Goal: Entertainment & Leisure: Consume media (video, audio)

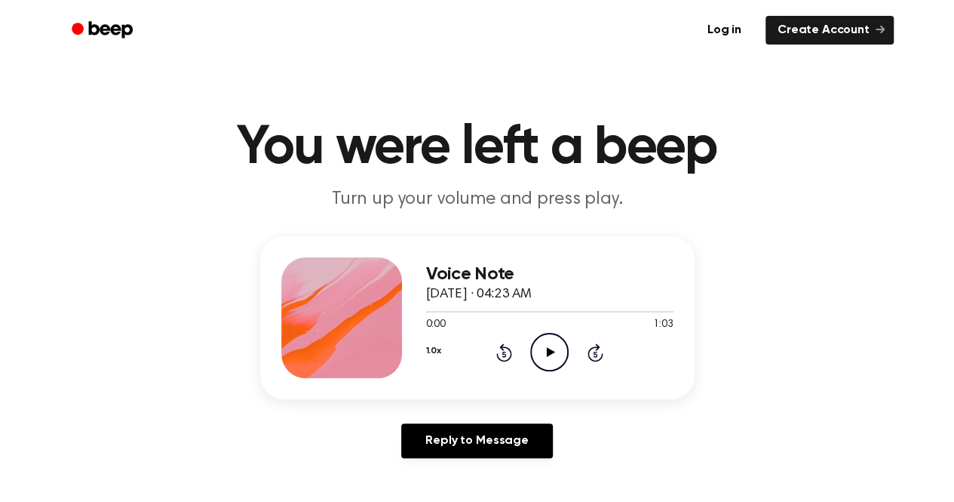
click at [549, 349] on icon at bounding box center [551, 352] width 8 height 10
click at [543, 342] on icon "Play Audio" at bounding box center [549, 352] width 38 height 38
click at [559, 349] on icon "Pause Audio" at bounding box center [549, 352] width 38 height 38
click at [551, 352] on icon at bounding box center [551, 352] width 8 height 10
click at [551, 349] on icon "Play Audio" at bounding box center [549, 352] width 38 height 38
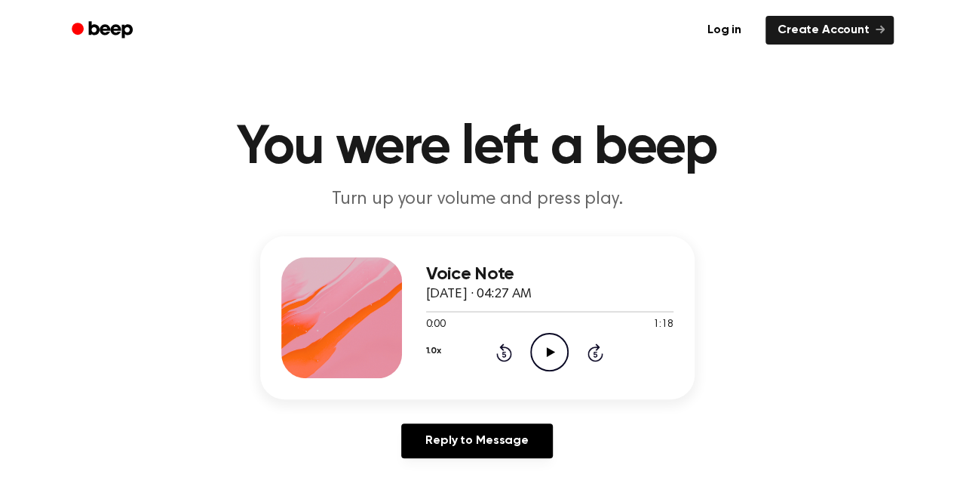
click at [548, 346] on icon "Play Audio" at bounding box center [549, 352] width 38 height 38
click at [551, 352] on icon at bounding box center [551, 352] width 8 height 10
click at [550, 353] on icon "Pause Audio" at bounding box center [549, 352] width 38 height 38
click at [548, 349] on icon at bounding box center [551, 352] width 8 height 10
click at [548, 358] on icon "Pause Audio" at bounding box center [549, 352] width 38 height 38
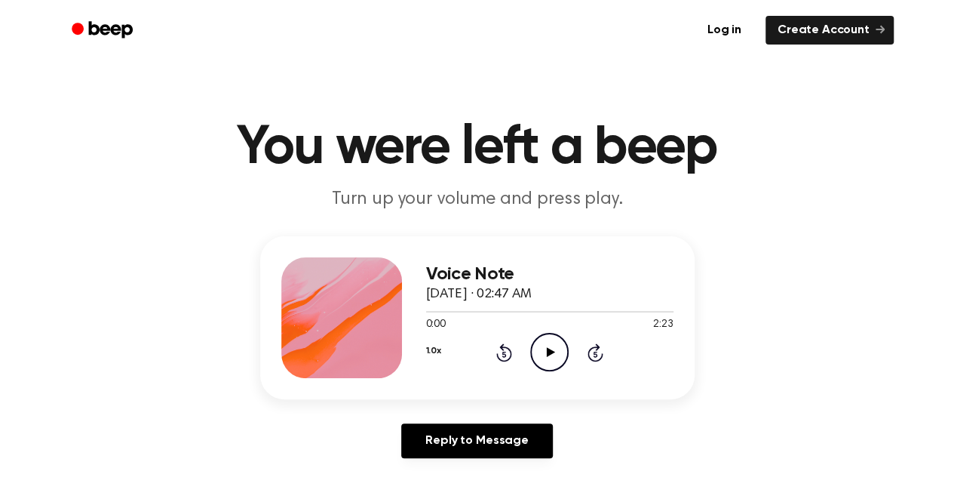
click at [550, 349] on icon "Play Audio" at bounding box center [549, 352] width 38 height 38
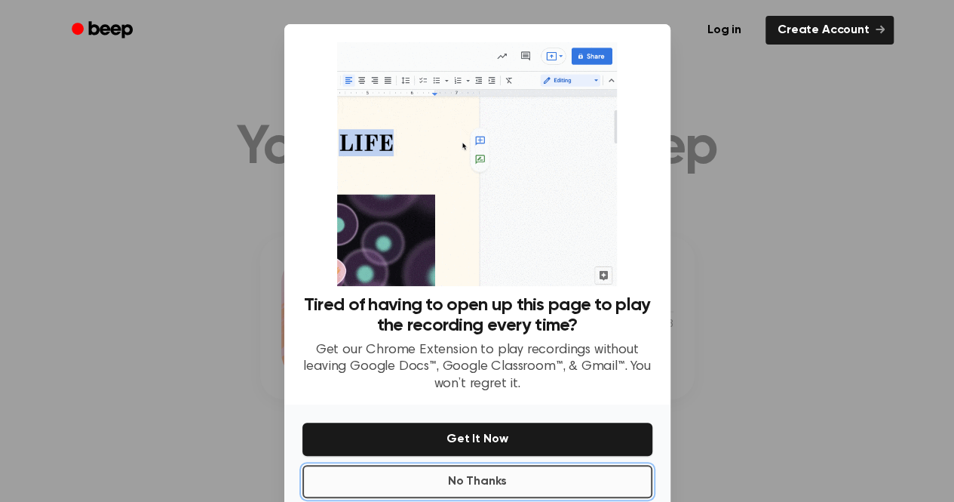
click at [622, 484] on button "No Thanks" at bounding box center [478, 481] width 350 height 33
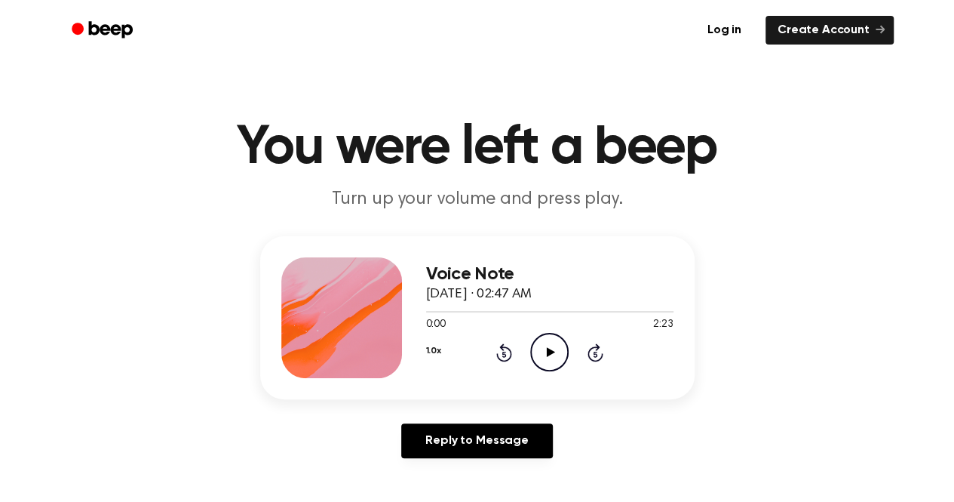
click at [552, 346] on icon "Play Audio" at bounding box center [549, 352] width 38 height 38
click at [545, 345] on icon "Pause Audio" at bounding box center [549, 352] width 38 height 38
